Goal: Transaction & Acquisition: Purchase product/service

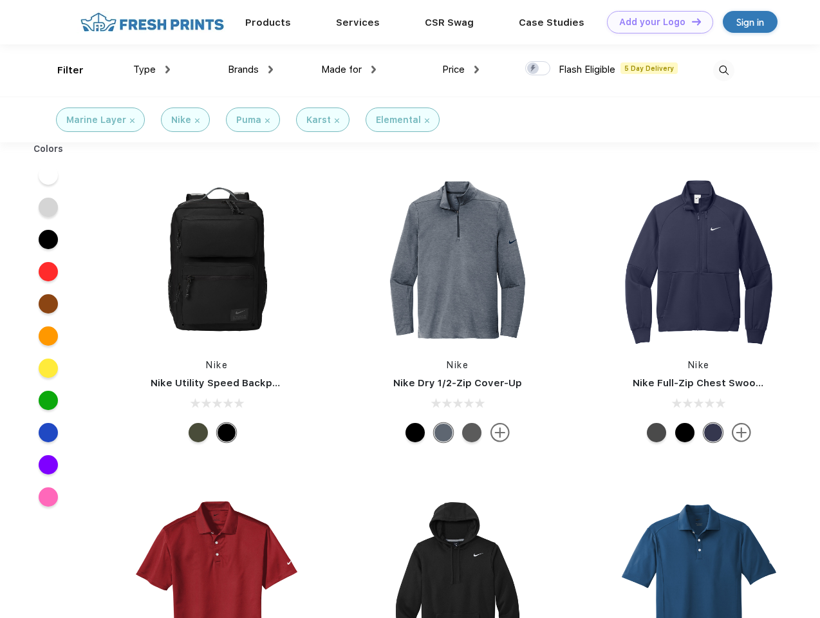
click at [656, 22] on link "Add your Logo Design Tool" at bounding box center [660, 22] width 106 height 23
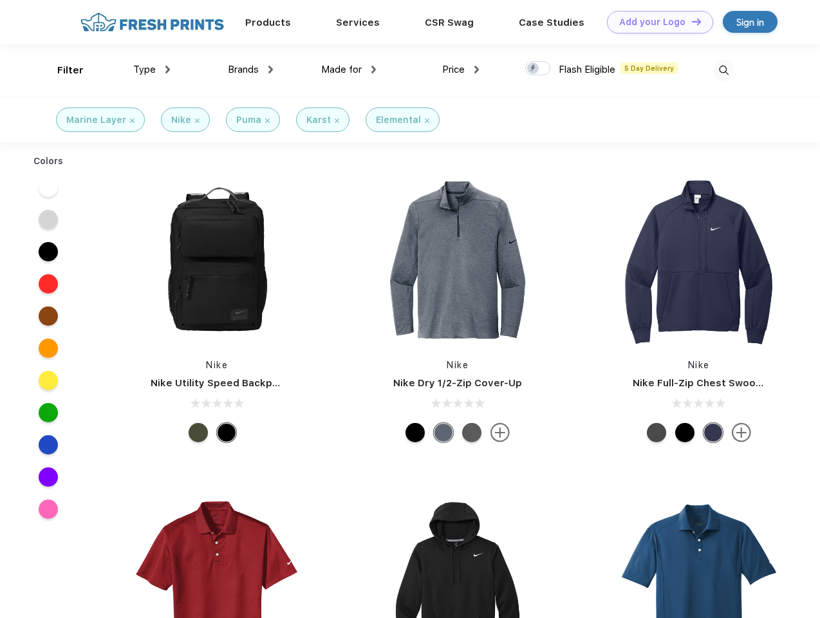
click at [0, 0] on div "Design Tool" at bounding box center [0, 0] width 0 height 0
click at [691, 21] on link "Add your Logo Design Tool" at bounding box center [660, 22] width 106 height 23
click at [62, 70] on div "Filter" at bounding box center [70, 70] width 26 height 15
click at [152, 70] on span "Type" at bounding box center [144, 70] width 23 height 12
click at [250, 70] on span "Brands" at bounding box center [243, 70] width 31 height 12
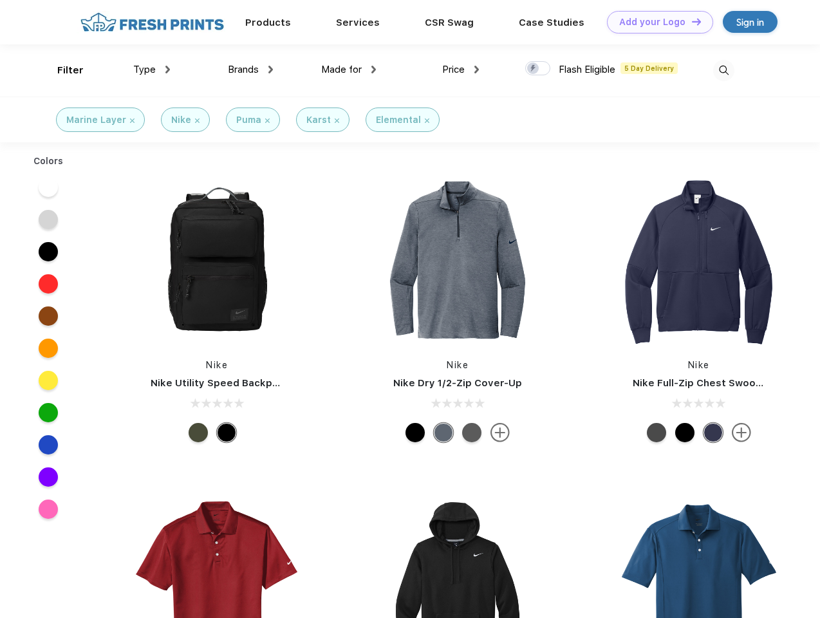
click at [349, 70] on span "Made for" at bounding box center [341, 70] width 41 height 12
click at [461, 70] on span "Price" at bounding box center [453, 70] width 23 height 12
click at [538, 69] on div at bounding box center [537, 68] width 25 height 14
click at [534, 69] on input "checkbox" at bounding box center [529, 65] width 8 height 8
click at [724, 70] on img at bounding box center [723, 70] width 21 height 21
